Goal: Find specific page/section: Find specific page/section

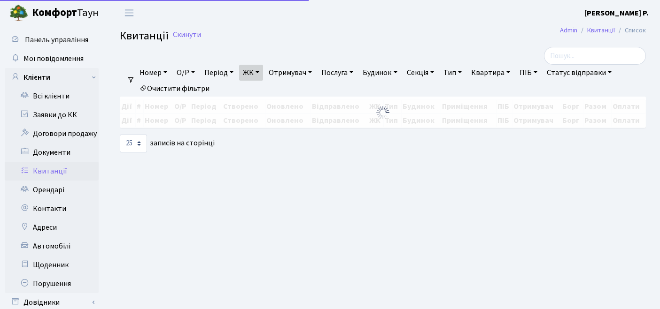
select select "25"
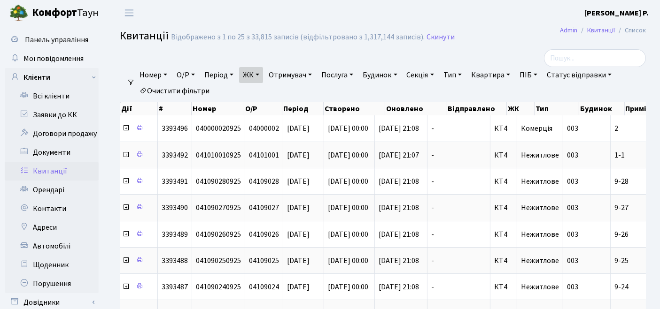
click at [179, 90] on link "Очистити фільтри" at bounding box center [174, 91] width 77 height 16
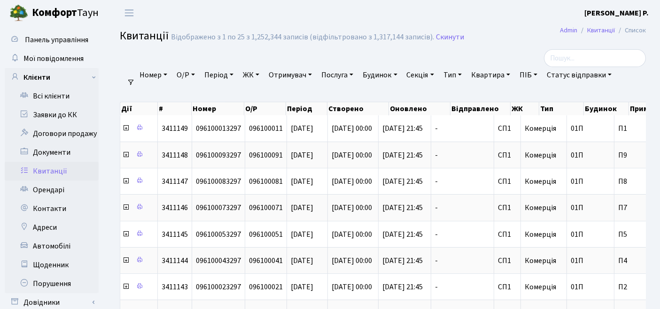
click at [252, 79] on link "ЖК" at bounding box center [251, 75] width 24 height 16
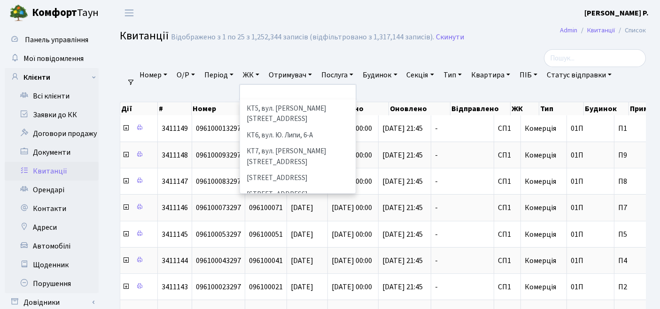
scroll to position [104, 0]
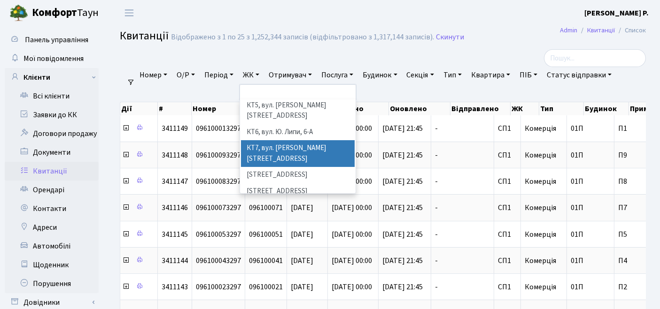
click at [270, 140] on li "КТ7, вул. [PERSON_NAME][STREET_ADDRESS]" at bounding box center [298, 153] width 114 height 27
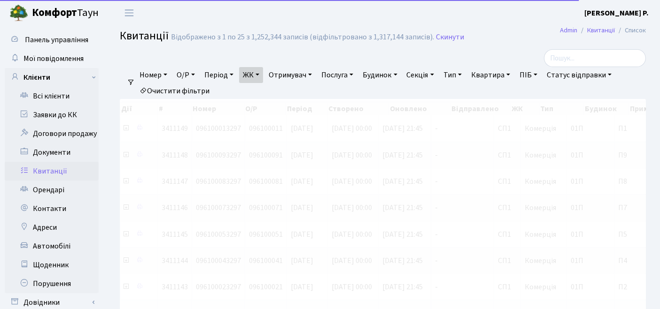
click at [495, 77] on link "Квартира" at bounding box center [490, 75] width 46 height 16
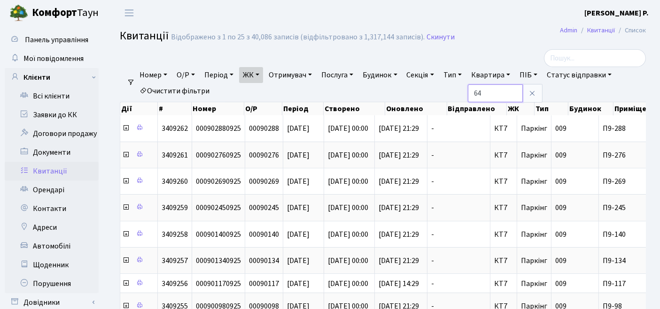
type input "64"
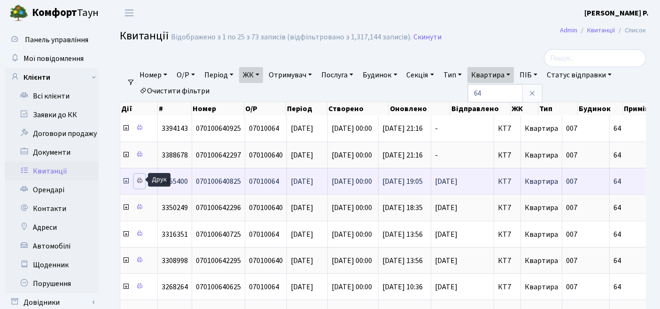
click at [140, 178] on icon at bounding box center [139, 180] width 7 height 7
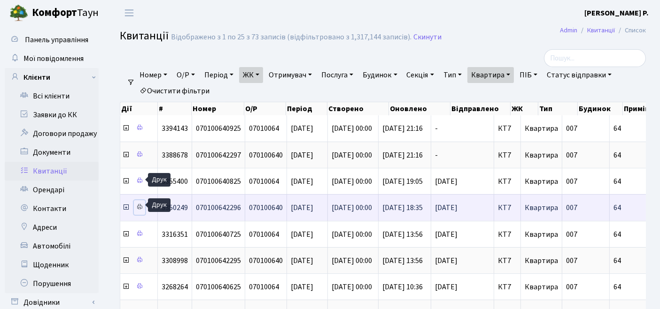
click at [138, 207] on icon at bounding box center [139, 207] width 7 height 7
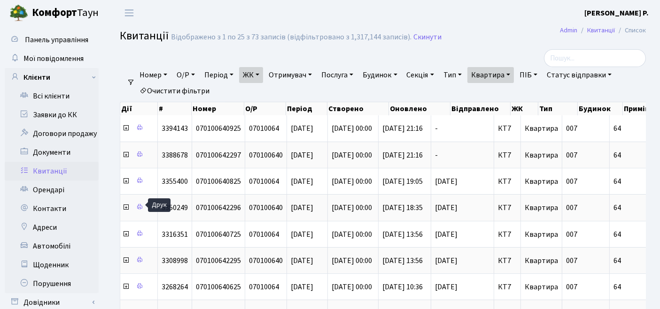
click at [197, 86] on link "Очистити фільтри" at bounding box center [174, 91] width 77 height 16
select select
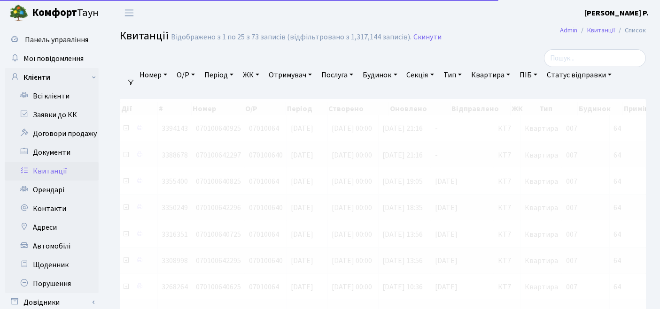
click at [261, 74] on link "ЖК" at bounding box center [251, 75] width 24 height 16
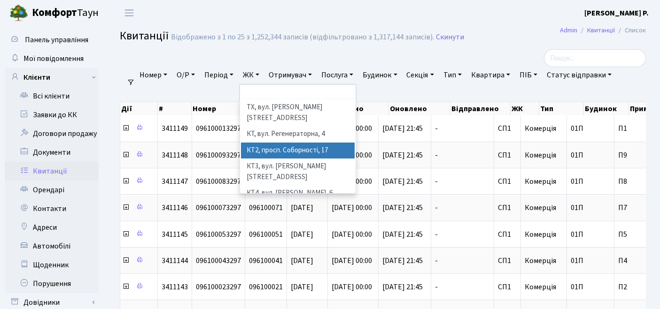
click at [275, 143] on li "КТ2, просп. Соборності, 17" at bounding box center [298, 151] width 114 height 16
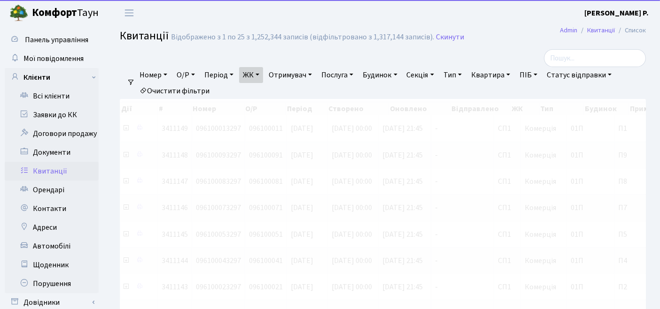
click at [489, 75] on link "Квартира" at bounding box center [490, 75] width 46 height 16
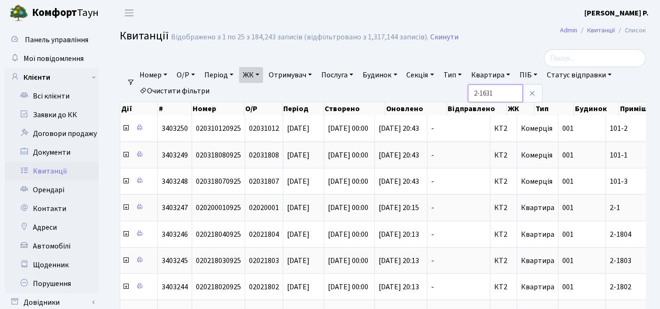
type input "2-1631"
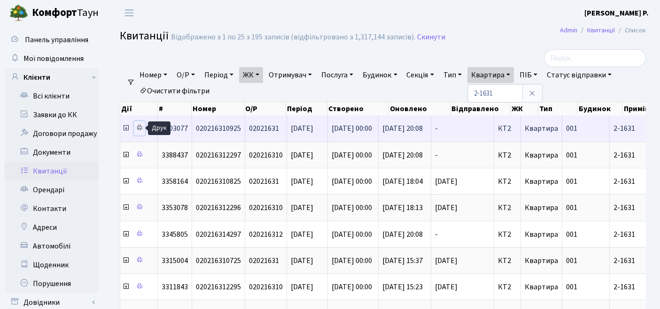
click at [141, 128] on icon at bounding box center [139, 127] width 7 height 7
